Goal: Task Accomplishment & Management: Complete application form

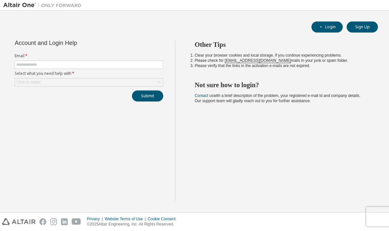
click at [369, 28] on button "Sign Up" at bounding box center [361, 26] width 31 height 11
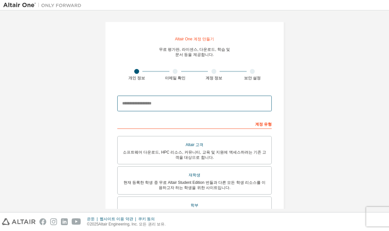
click at [244, 105] on input "email" at bounding box center [194, 104] width 154 height 16
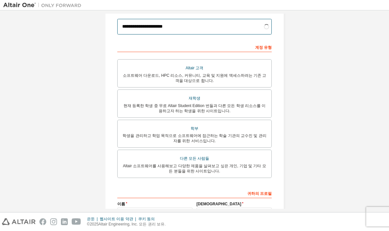
scroll to position [81, 0]
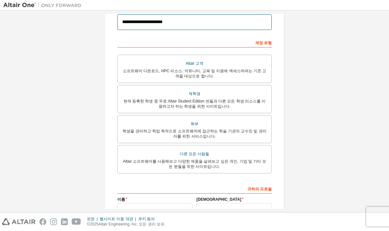
type input "**********"
click at [247, 156] on div "다른 모든 사람들" at bounding box center [194, 153] width 146 height 9
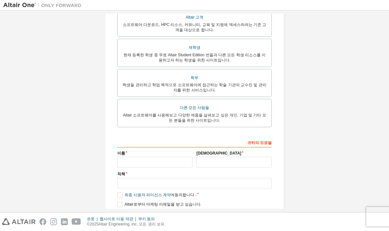
scroll to position [127, 0]
click at [178, 160] on input "text" at bounding box center [154, 162] width 75 height 11
type input "*******"
click at [227, 163] on input "text" at bounding box center [233, 162] width 75 height 11
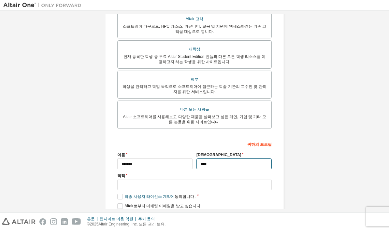
type input "****"
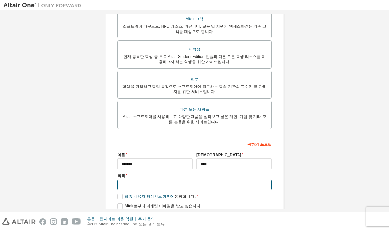
click at [202, 182] on input "text" at bounding box center [194, 185] width 154 height 11
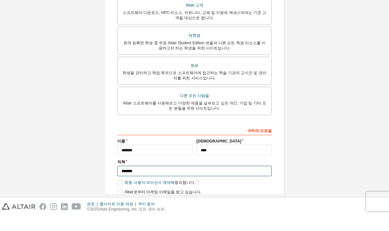
scroll to position [26, 0]
click at [123, 181] on input "*******" at bounding box center [194, 186] width 154 height 11
type input "**********"
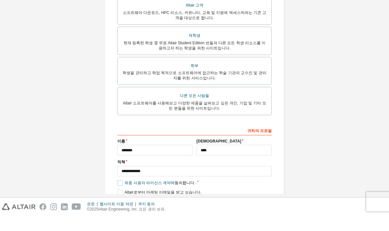
click at [120, 195] on label "최종 사용자 라이선스 계약에 동의합니다 ." at bounding box center [156, 198] width 79 height 6
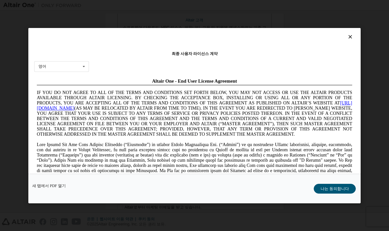
scroll to position [0, 0]
click at [65, 61] on div "영어 영어 [DEMOGRAPHIC_DATA] 국민 [DEMOGRAPHIC_DATA] 사람 일본어 [DEMOGRAPHIC_DATA] [DEMOG…" at bounding box center [61, 66] width 55 height 11
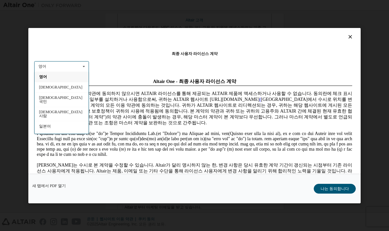
click at [67, 131] on div "[DEMOGRAPHIC_DATA]" at bounding box center [61, 136] width 54 height 10
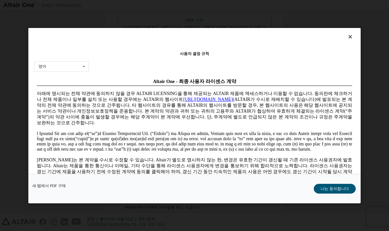
click at [339, 191] on font "나는 동의합니다" at bounding box center [334, 188] width 28 height 5
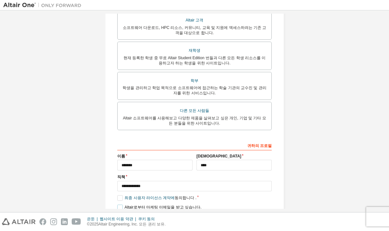
click at [121, 205] on label "Altair로부터 마케팅 이메일을 받고 싶습니다." at bounding box center [159, 208] width 84 height 6
click at [191, 217] on font "다음" at bounding box center [194, 219] width 8 height 5
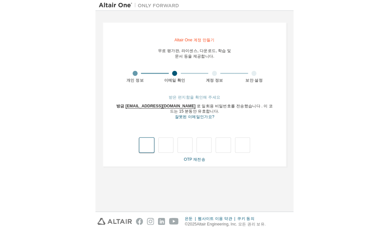
scroll to position [26, 0]
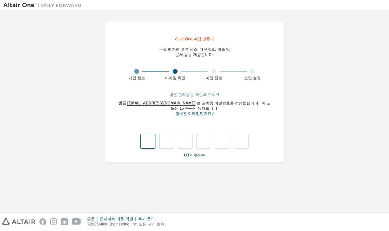
type input "*"
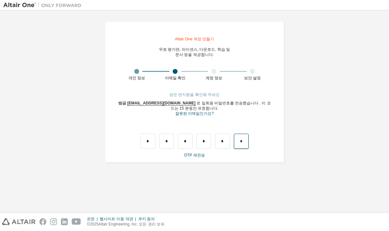
type input "*"
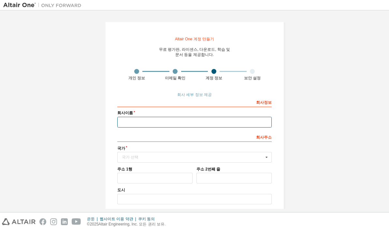
click at [251, 117] on input "text" at bounding box center [194, 122] width 154 height 11
type input "**********"
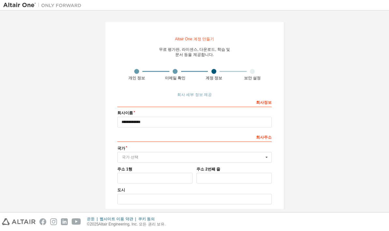
click at [163, 152] on input "text" at bounding box center [195, 157] width 154 height 10
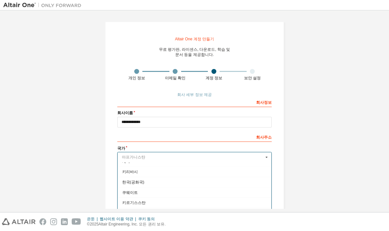
scroll to position [1167, 0]
click at [169, 166] on div "한국(공화국)" at bounding box center [194, 171] width 154 height 10
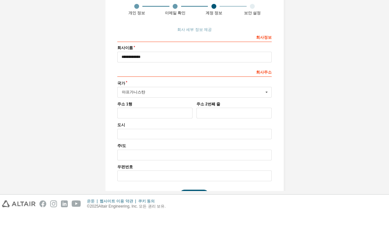
scroll to position [47, 0]
click at [257, 106] on input "text" at bounding box center [195, 111] width 154 height 10
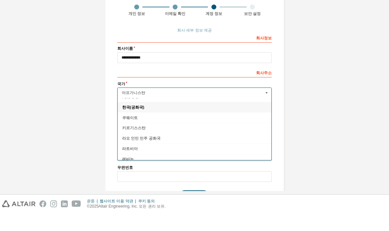
click at [216, 123] on span "한국(공화국)" at bounding box center [194, 125] width 145 height 4
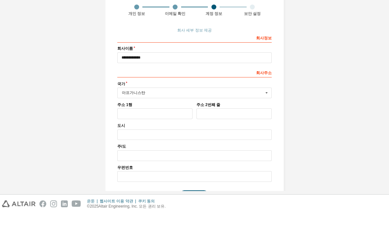
click at [262, 106] on icon at bounding box center [266, 111] width 8 height 10
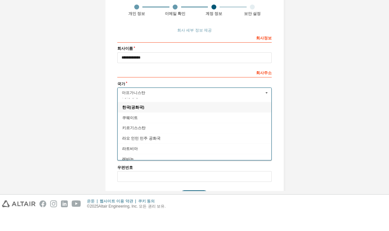
click at [149, 141] on div "키르기스스탄" at bounding box center [194, 146] width 154 height 10
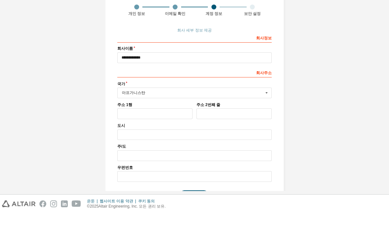
click at [266, 106] on icon at bounding box center [266, 111] width 8 height 10
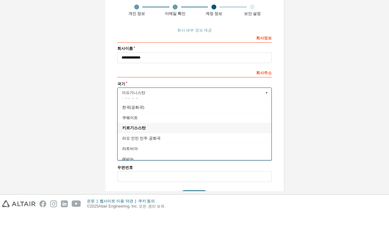
click at [135, 123] on font "한국(공화국)" at bounding box center [133, 125] width 22 height 5
type input "***"
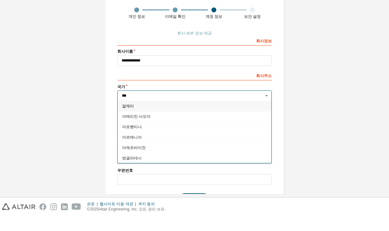
scroll to position [26, 0]
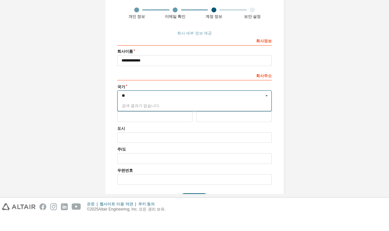
type input "*"
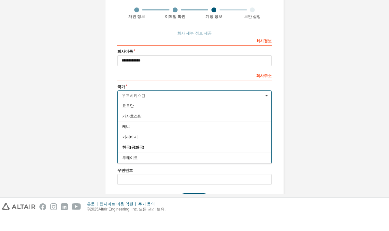
scroll to position [1131, 0]
click at [132, 158] on font "한국(공화국)" at bounding box center [133, 160] width 22 height 5
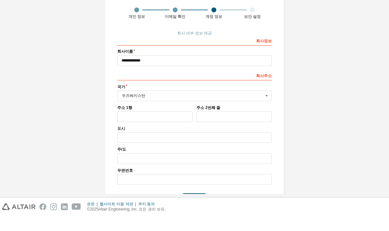
click at [131, 106] on input "text" at bounding box center [195, 111] width 154 height 10
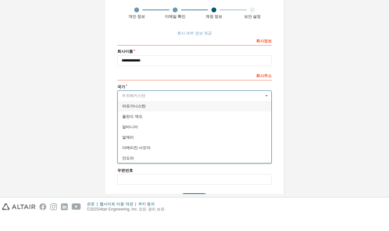
type input "*"
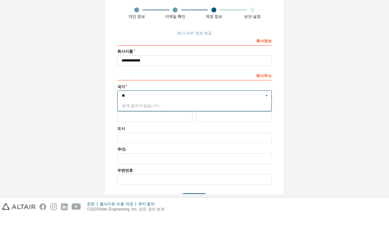
type input "*"
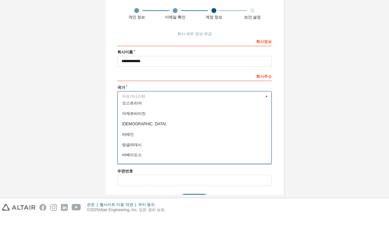
scroll to position [146, 0]
click at [245, 145] on div "바레인" at bounding box center [194, 150] width 154 height 10
type input "***"
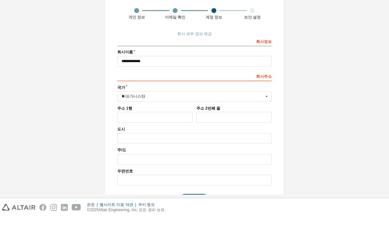
scroll to position [0, 0]
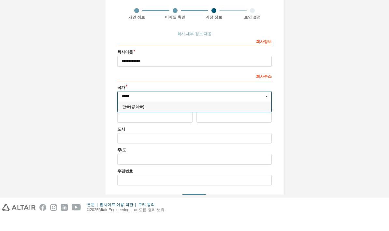
type input "*****"
click at [134, 119] on font "한국(공화국)" at bounding box center [133, 121] width 22 height 5
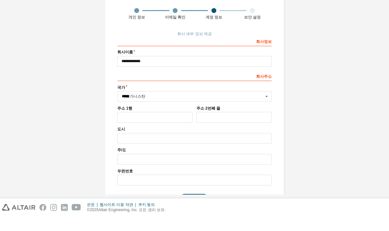
type input "***"
click at [263, 106] on icon at bounding box center [266, 111] width 8 height 10
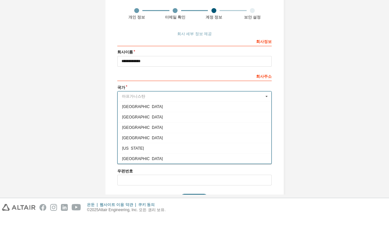
scroll to position [1119, 0]
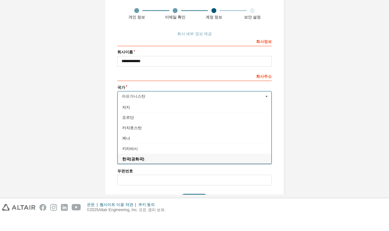
click at [139, 168] on div "한국(공화국)" at bounding box center [194, 173] width 154 height 10
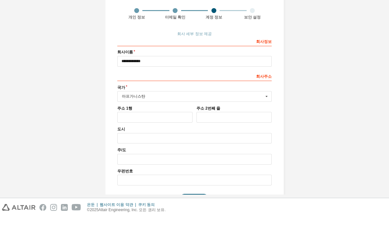
click at [265, 106] on icon at bounding box center [266, 111] width 8 height 10
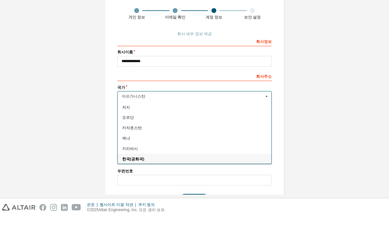
click at [135, 171] on font "한국(공화국)" at bounding box center [133, 173] width 22 height 5
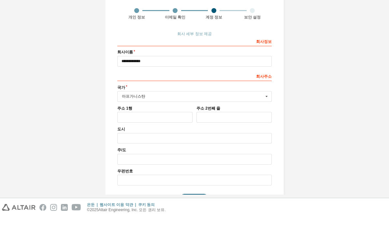
click at [268, 106] on icon at bounding box center [266, 111] width 8 height 10
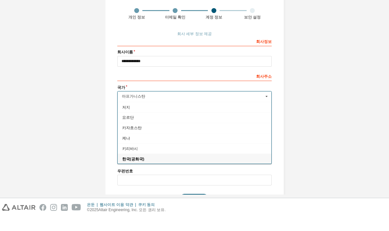
click at [136, 168] on div "한국(공화국)" at bounding box center [194, 173] width 154 height 10
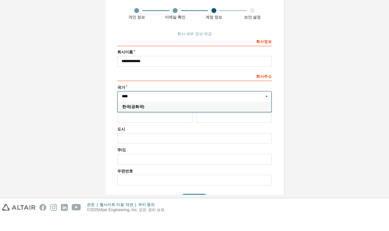
type input "*****"
click at [186, 208] on button "다음" at bounding box center [193, 213] width 29 height 10
